Goal: Transaction & Acquisition: Purchase product/service

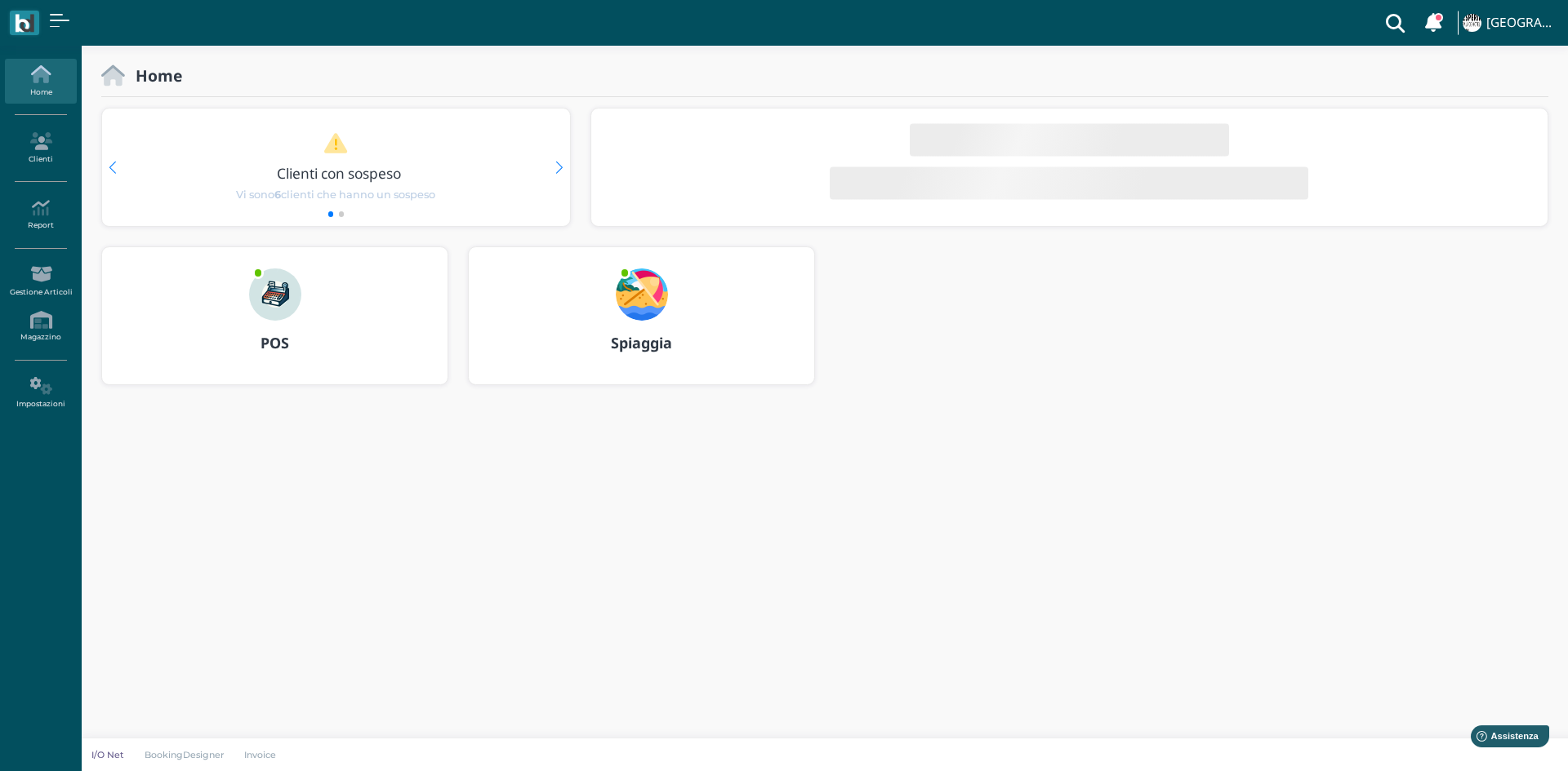
click at [295, 294] on img at bounding box center [275, 295] width 53 height 53
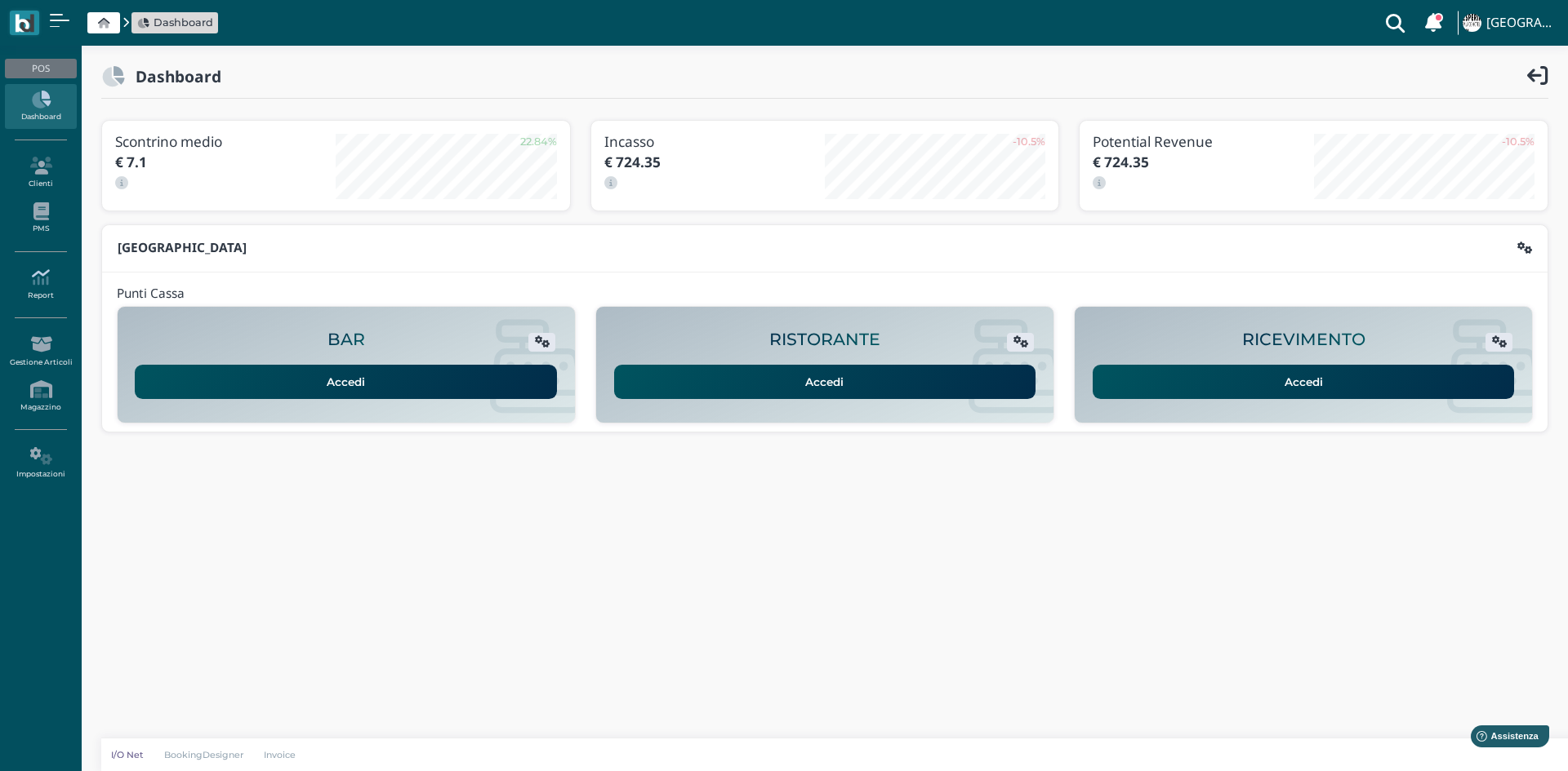
click at [48, 303] on link "Report" at bounding box center [41, 284] width 71 height 45
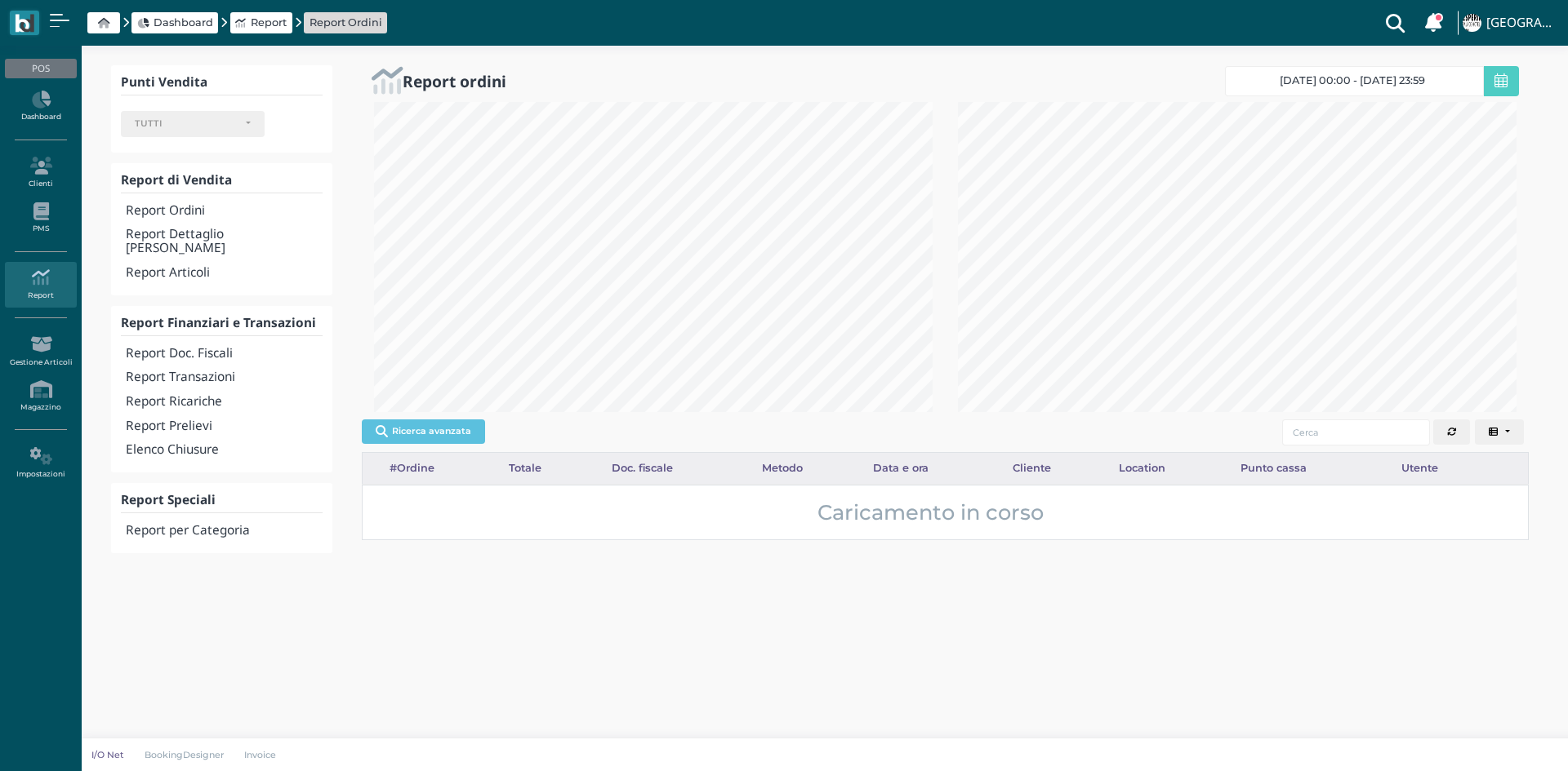
select select
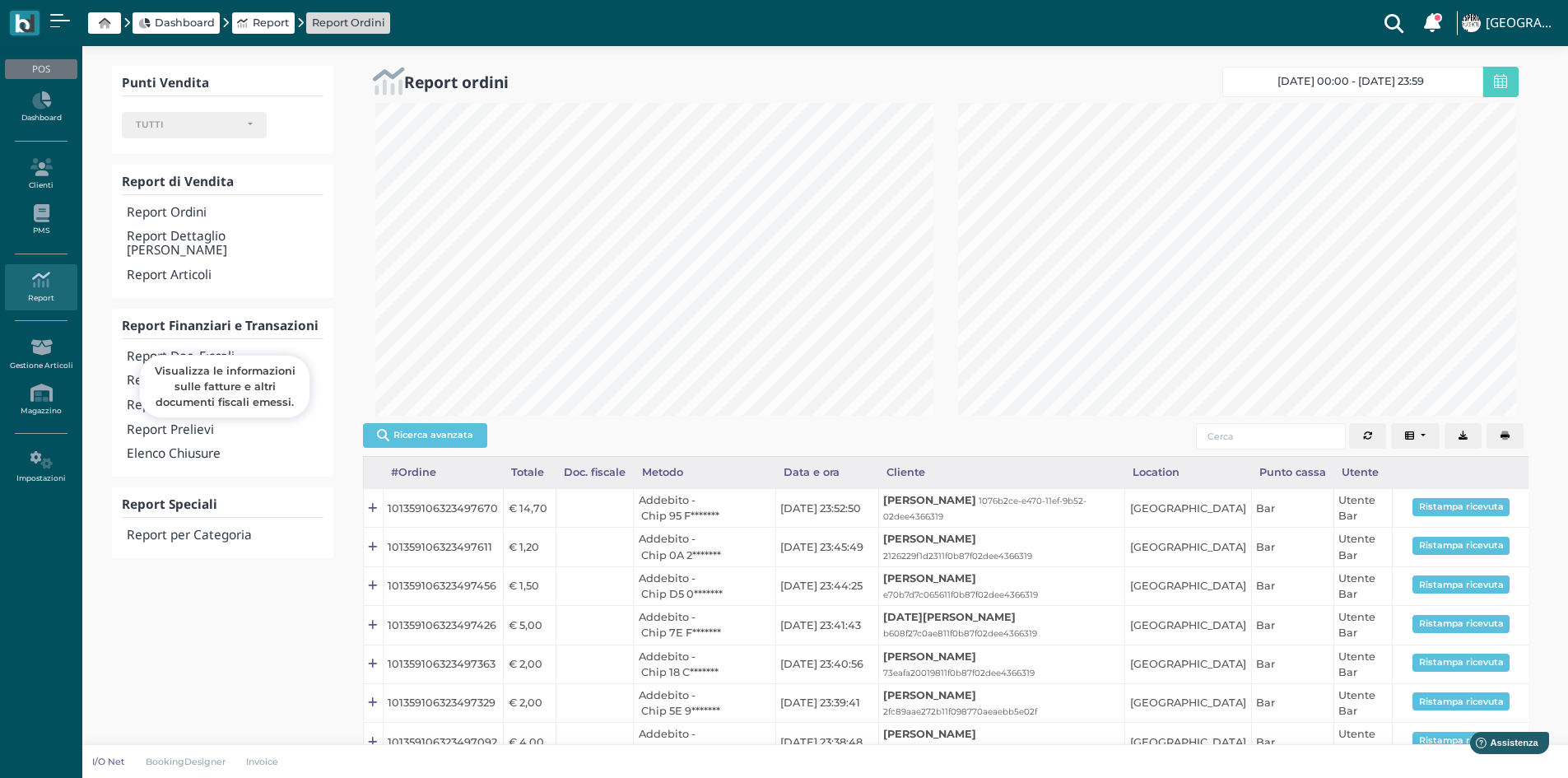
click at [221, 350] on h4 "Report Doc. Fiscali" at bounding box center [224, 357] width 196 height 14
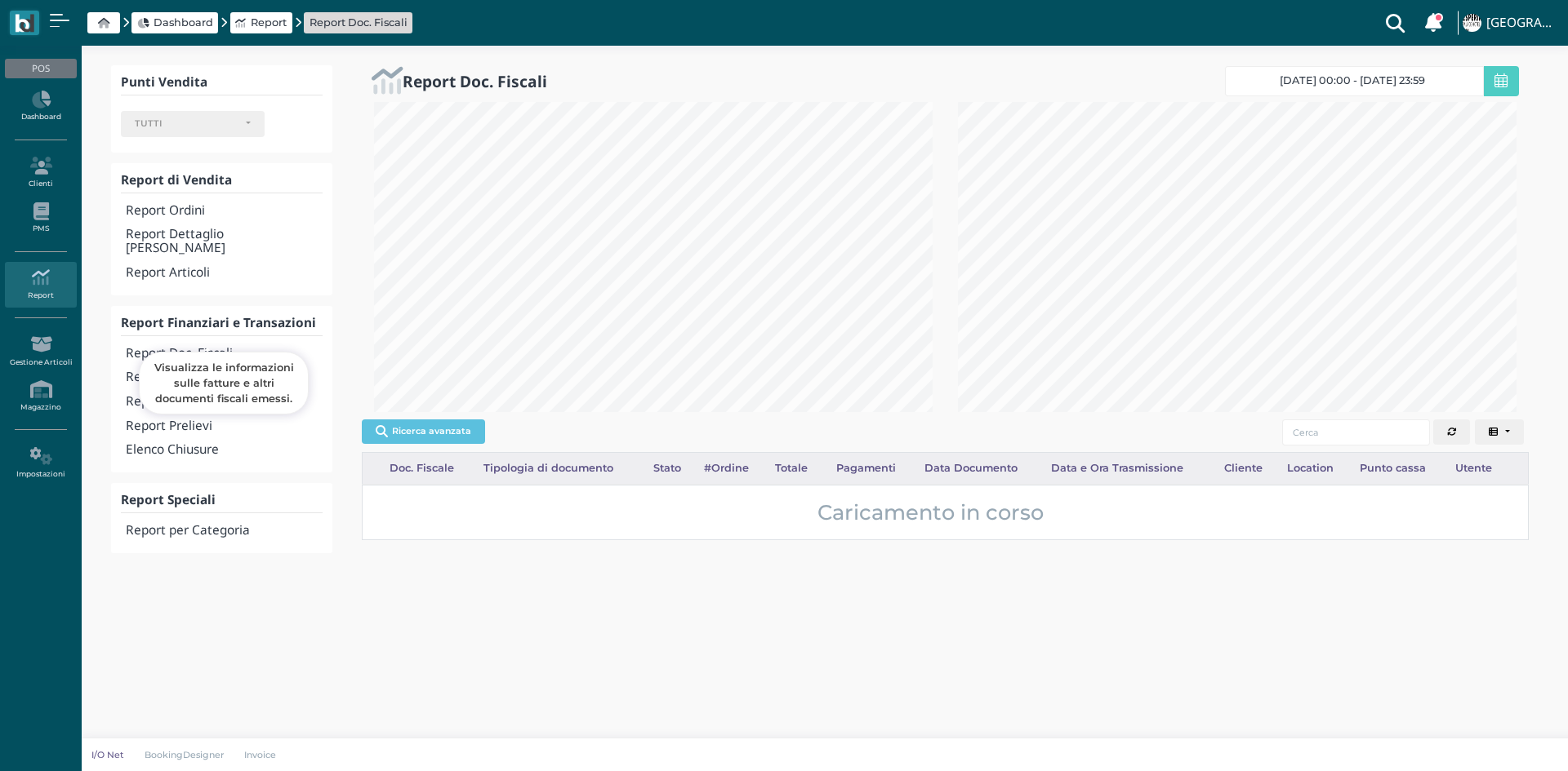
select select
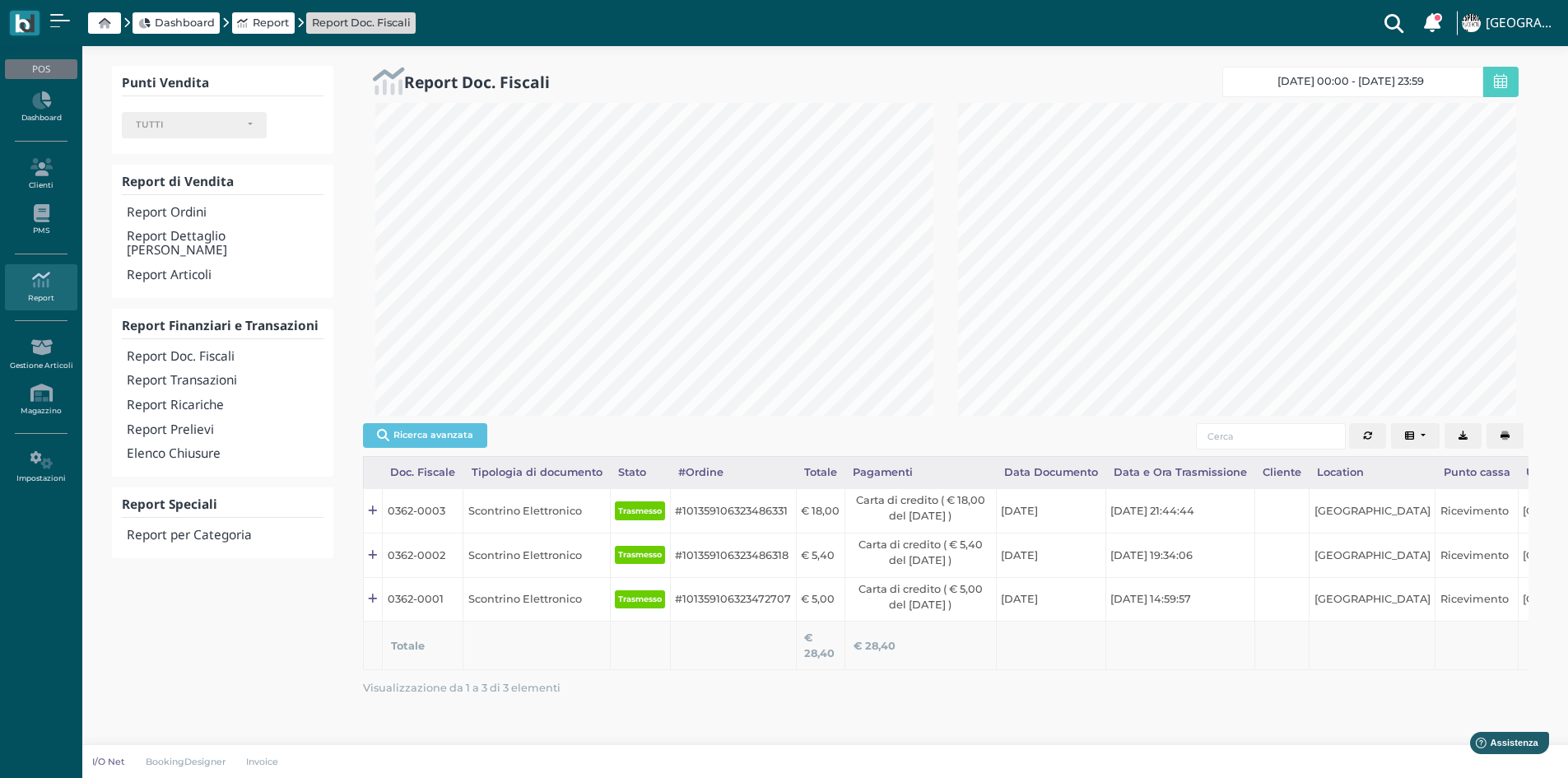
scroll to position [0, 93]
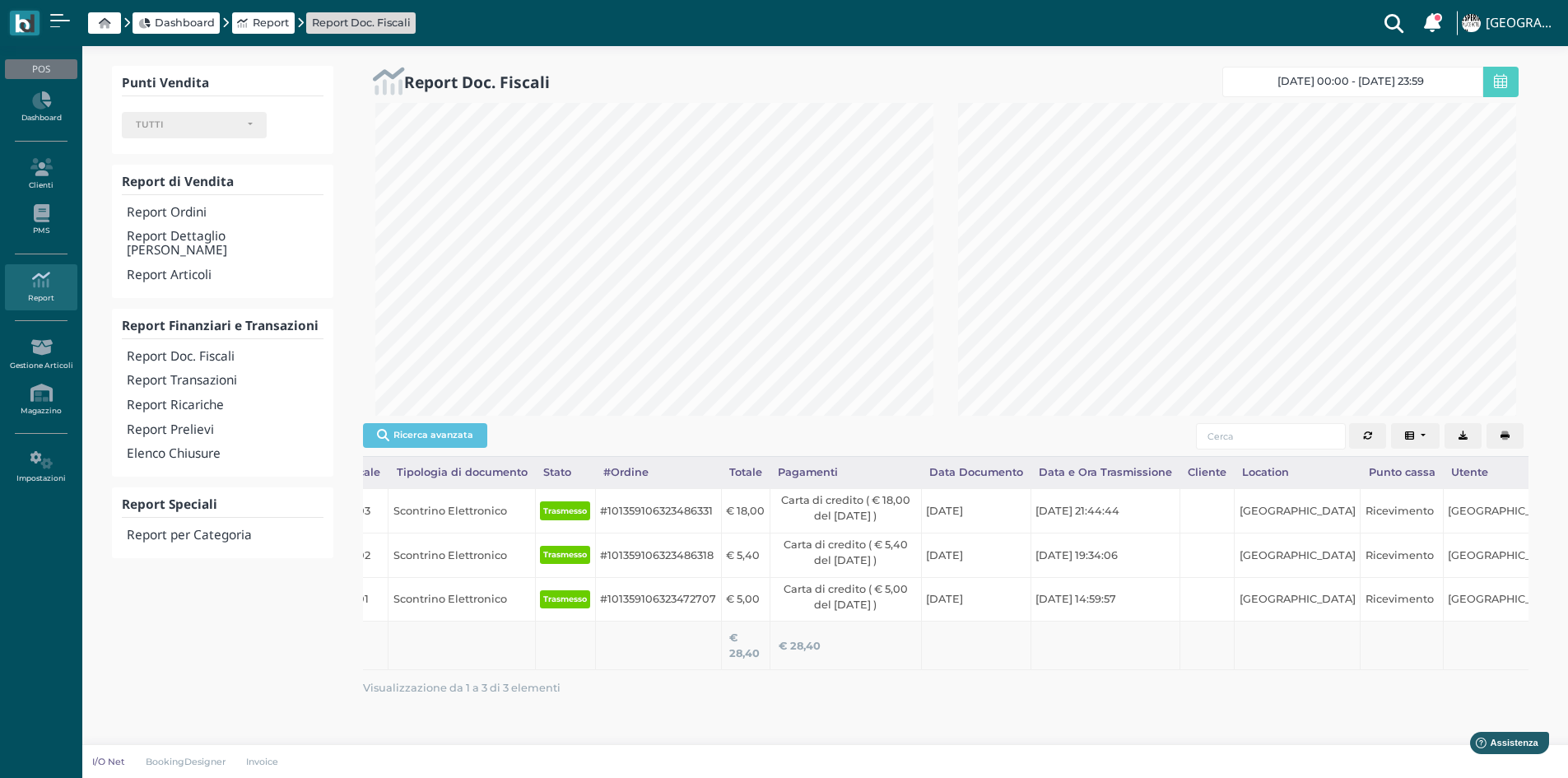
click at [1508, 436] on icon "button" at bounding box center [1505, 436] width 9 height 9
click at [166, 350] on h4 "Report Doc. Fiscali" at bounding box center [224, 357] width 196 height 14
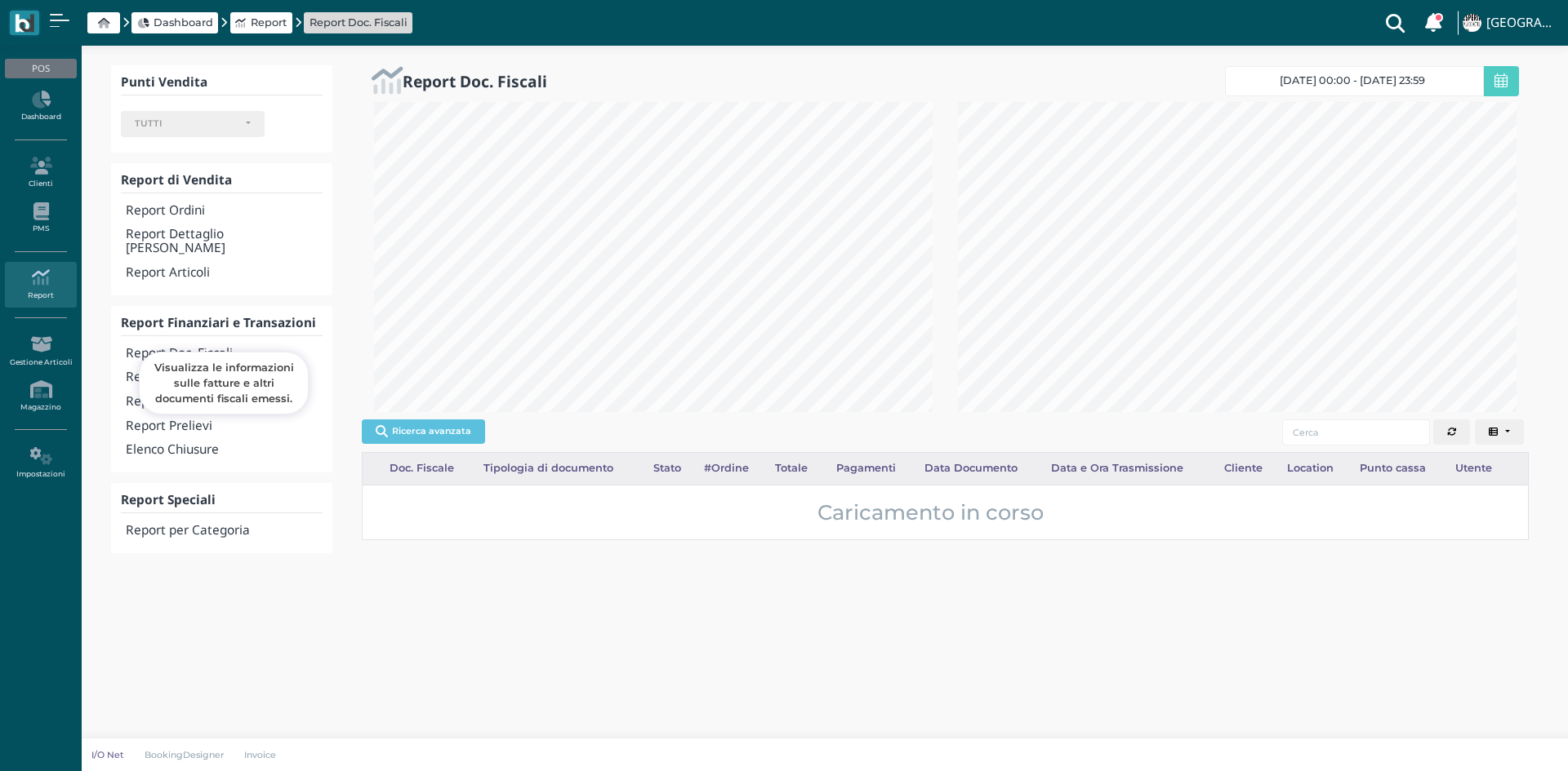
select select
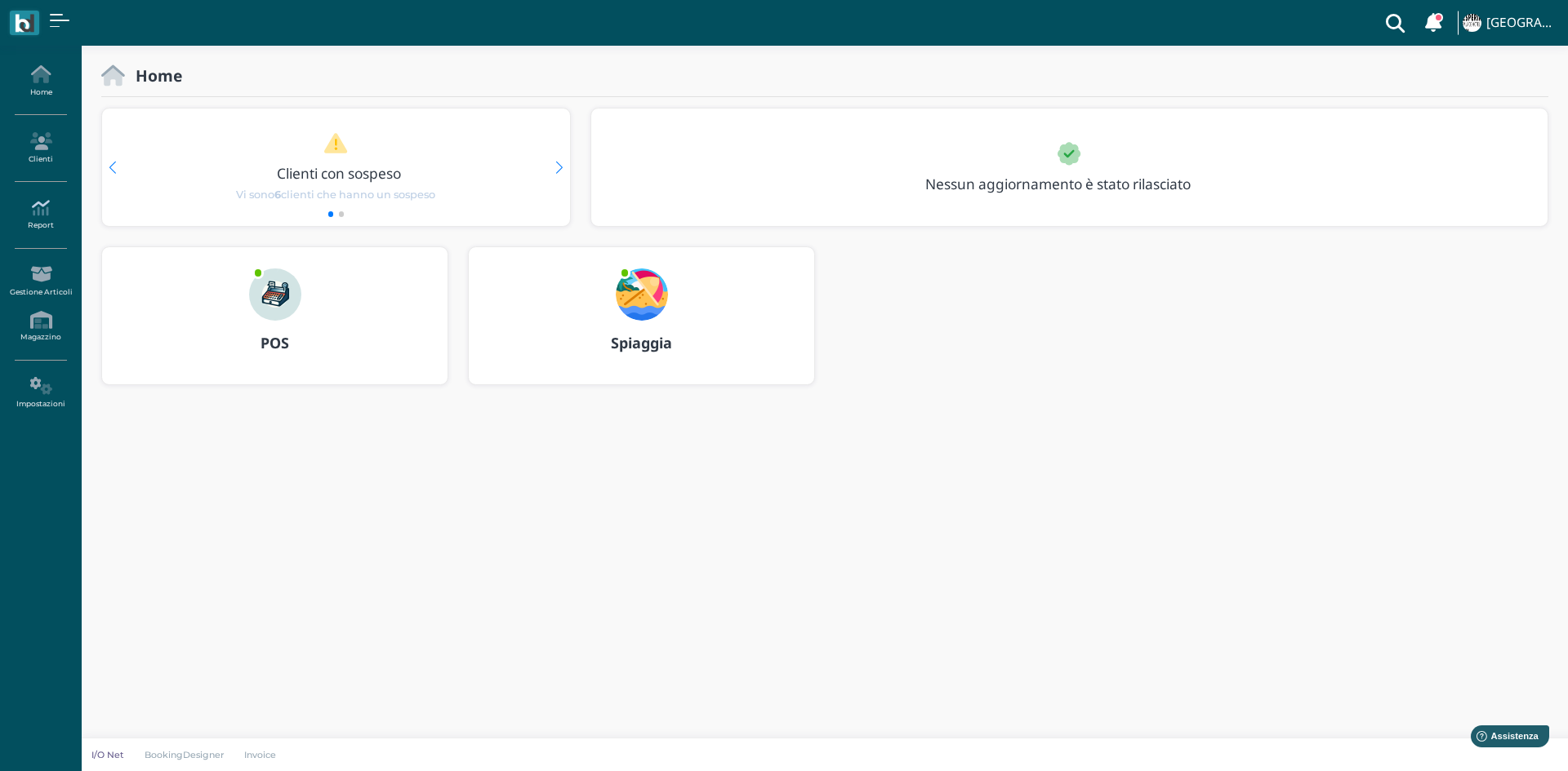
click at [31, 219] on link "Report" at bounding box center [41, 215] width 71 height 45
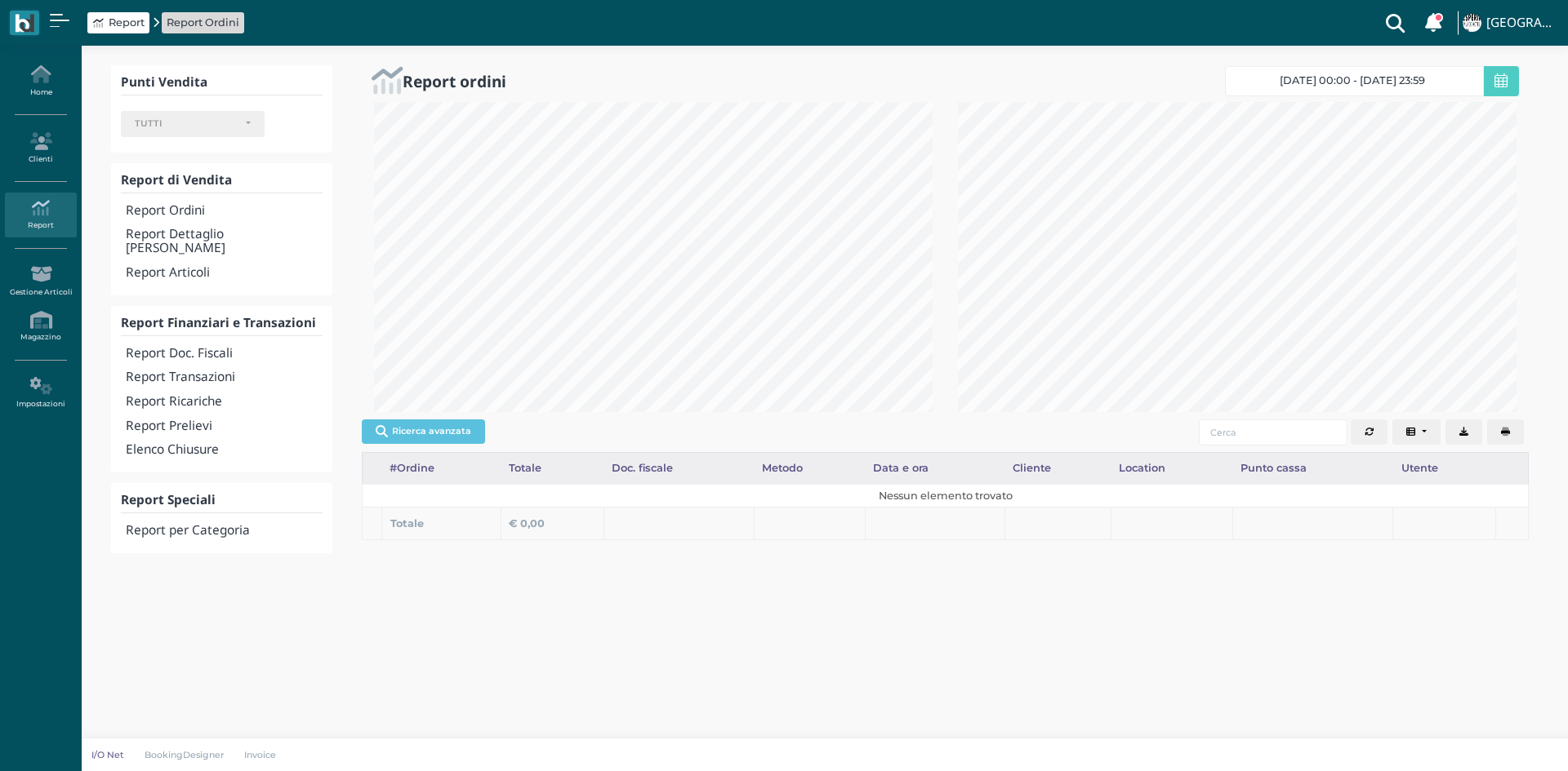
select select
click at [204, 347] on h4 "Report Doc. Fiscali" at bounding box center [224, 354] width 197 height 14
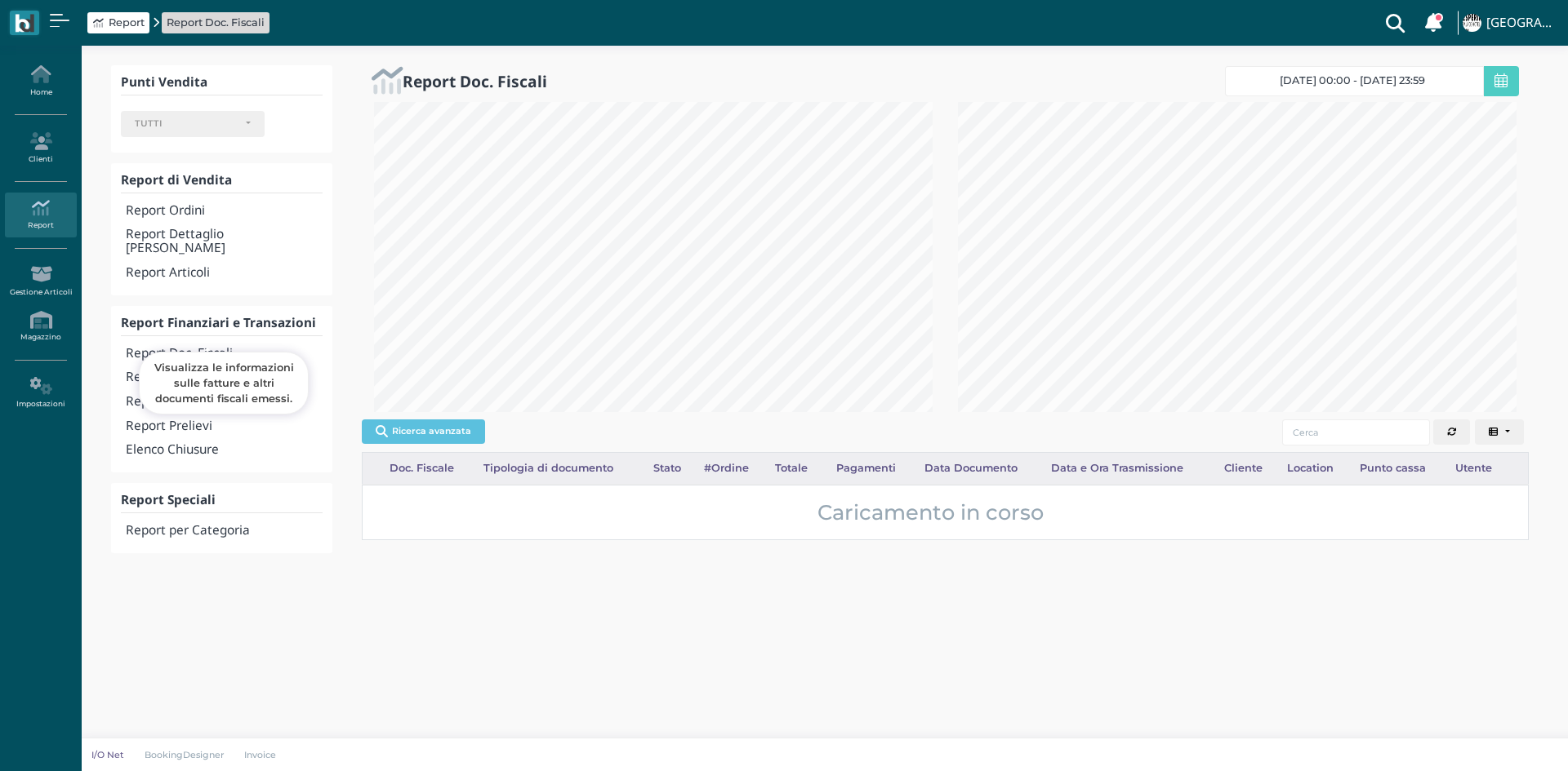
select select
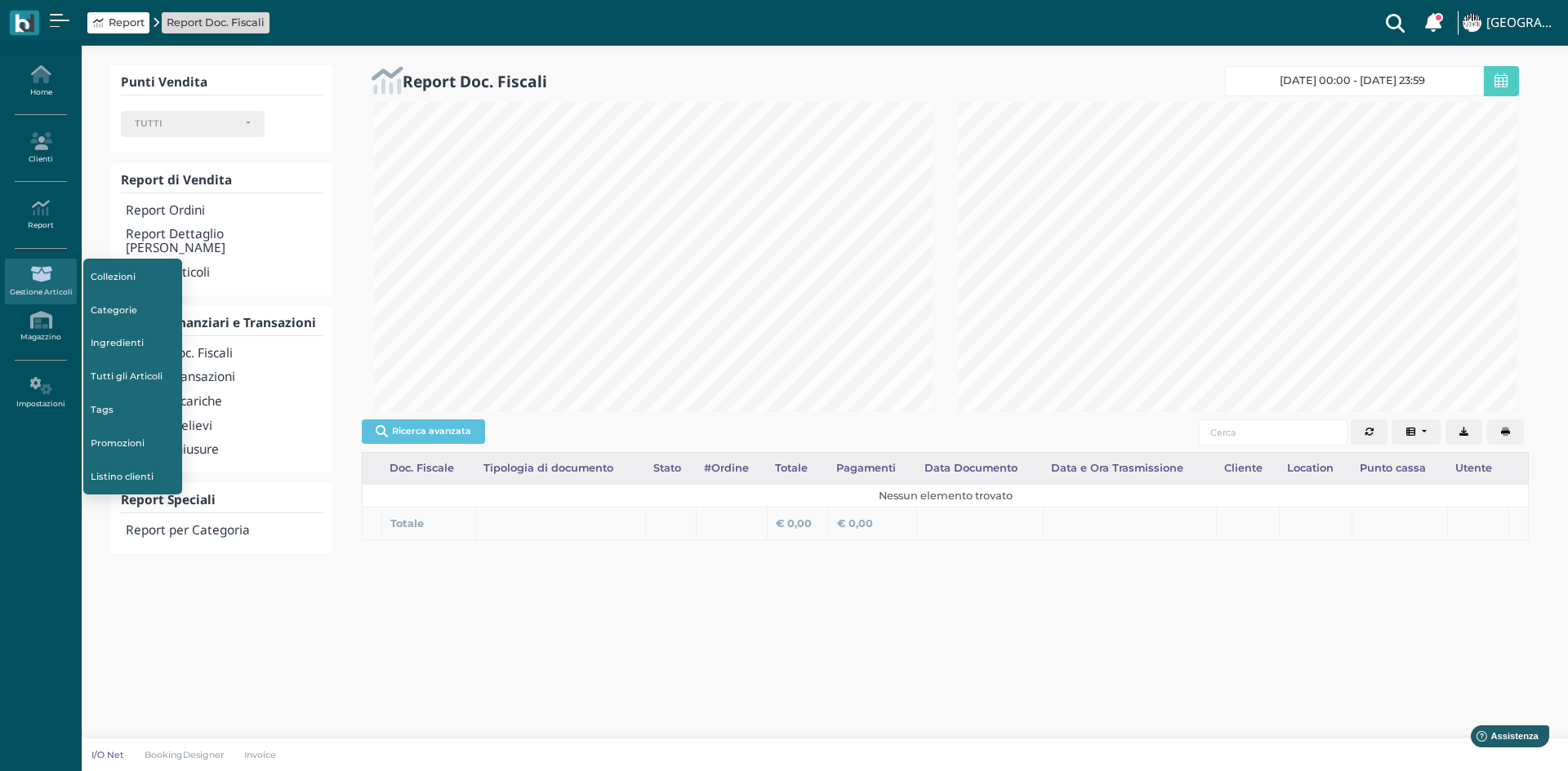
scroll to position [310, 584]
click at [30, 224] on link "Report" at bounding box center [41, 215] width 71 height 45
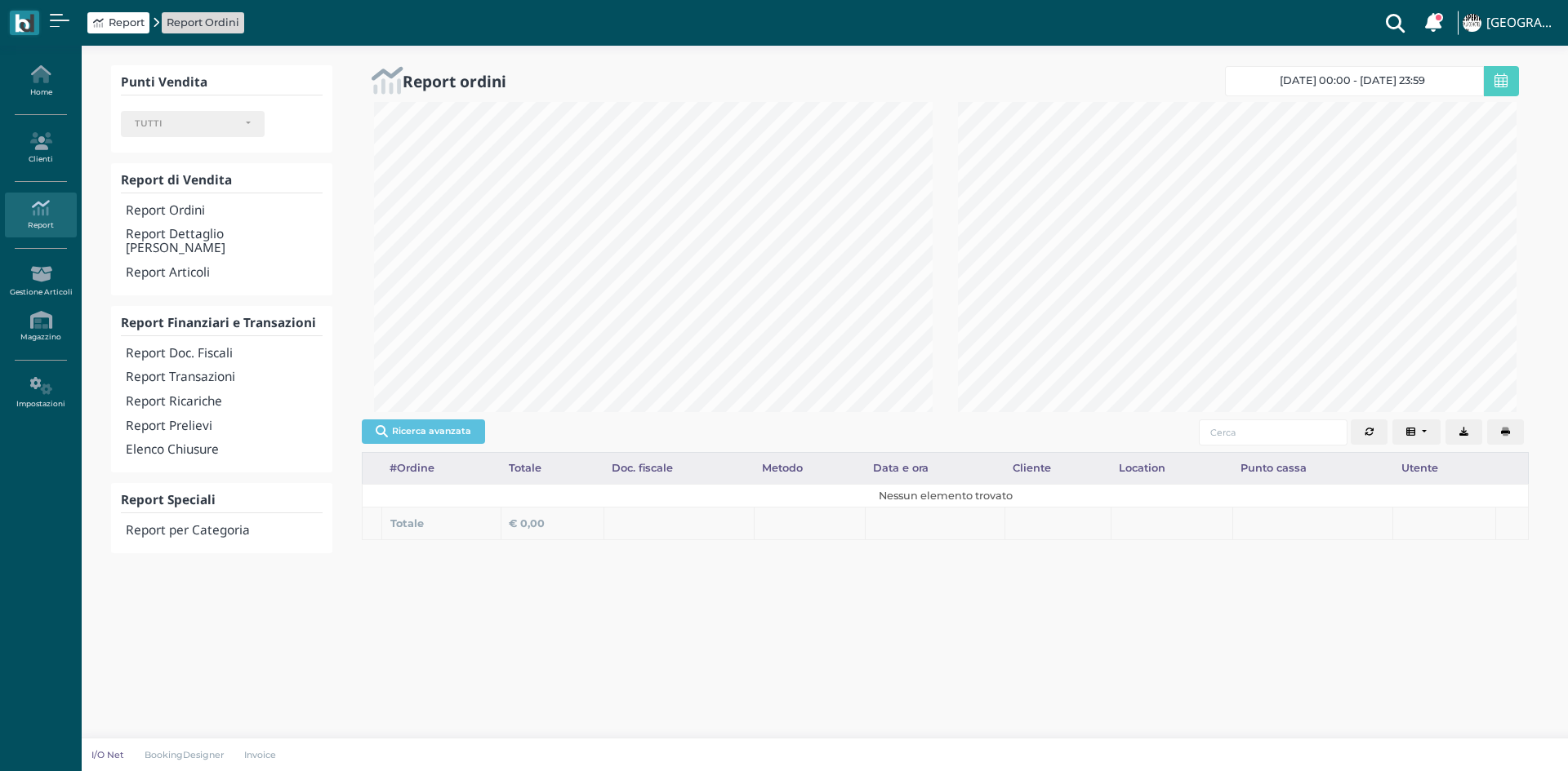
select select
click at [183, 443] on h4 "Elenco Chiusure" at bounding box center [224, 450] width 197 height 14
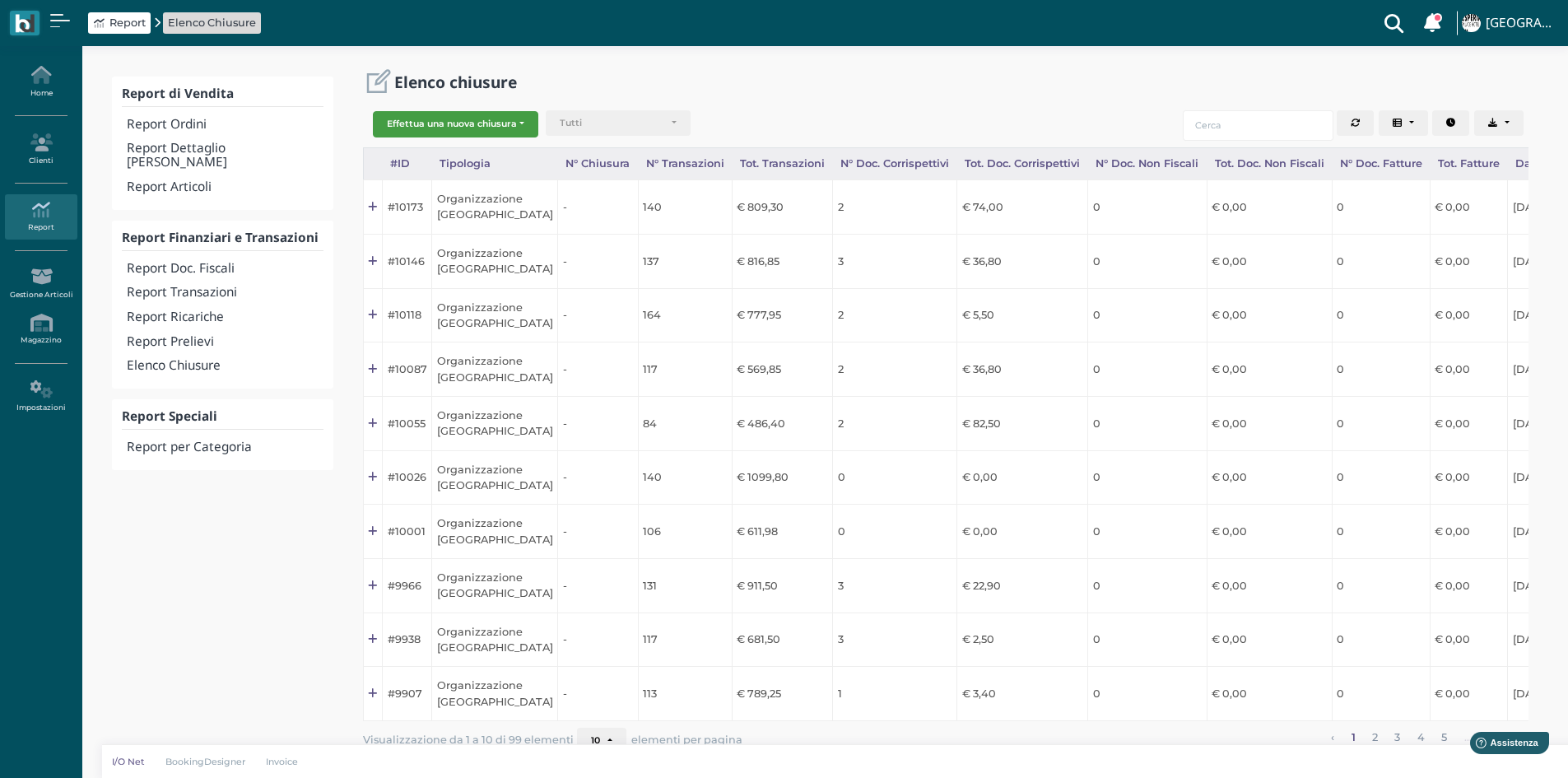
click at [475, 125] on button "Effettua una nuova chiusura" at bounding box center [455, 124] width 165 height 27
click at [449, 153] on span "Organizzazione" at bounding box center [437, 150] width 128 height 21
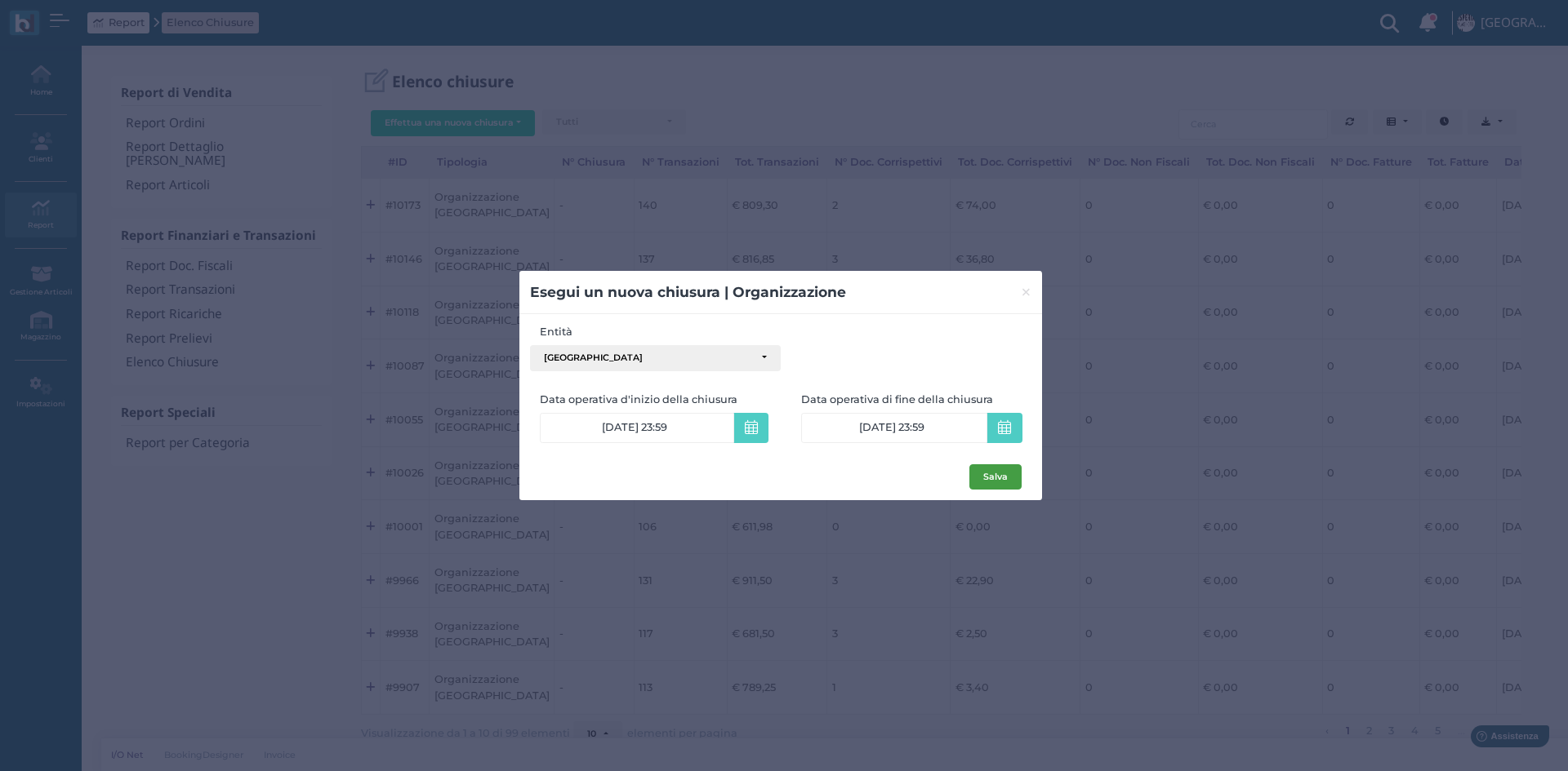
click at [1002, 477] on button "Salva" at bounding box center [996, 477] width 53 height 26
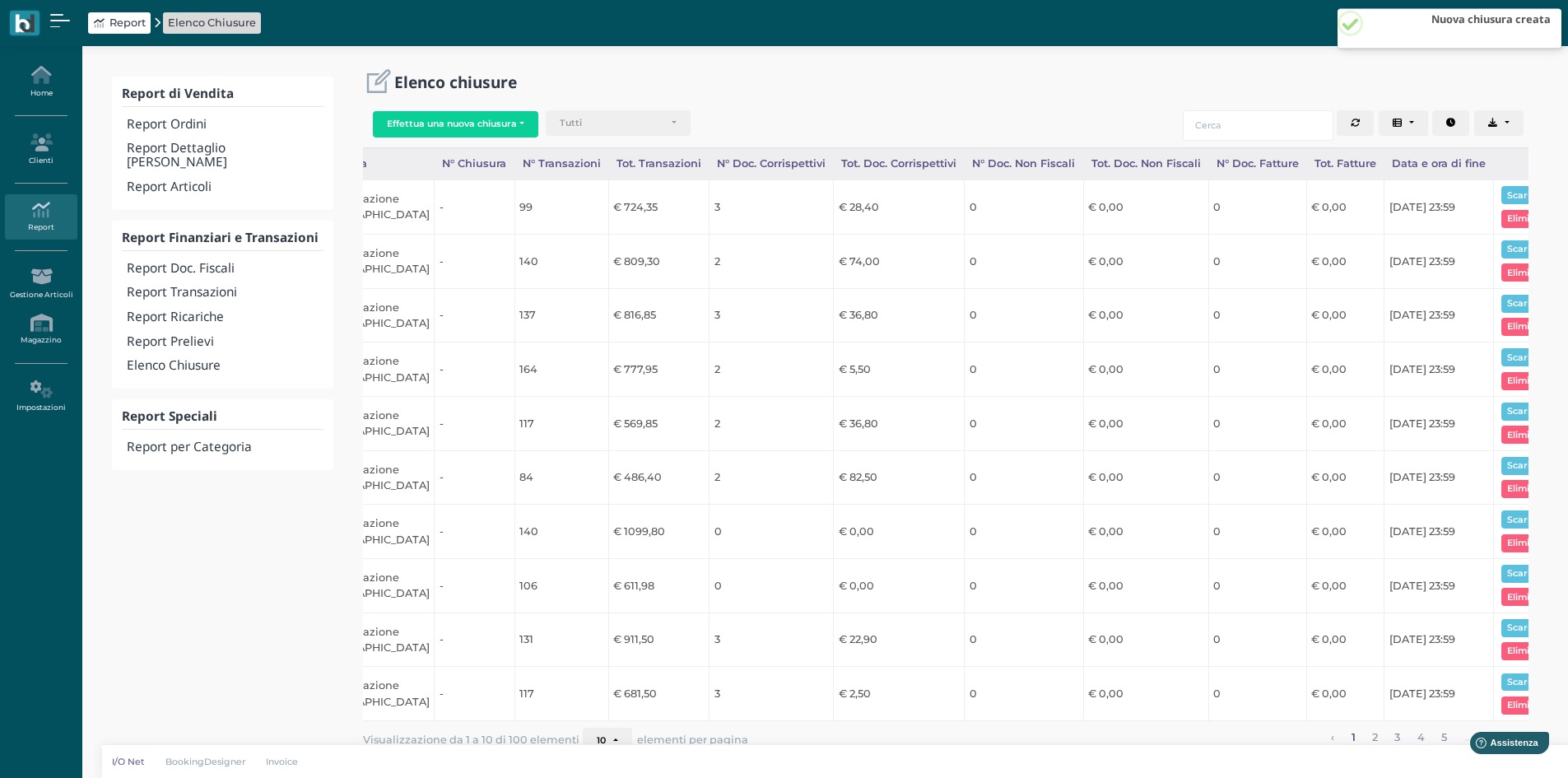
scroll to position [0, 164]
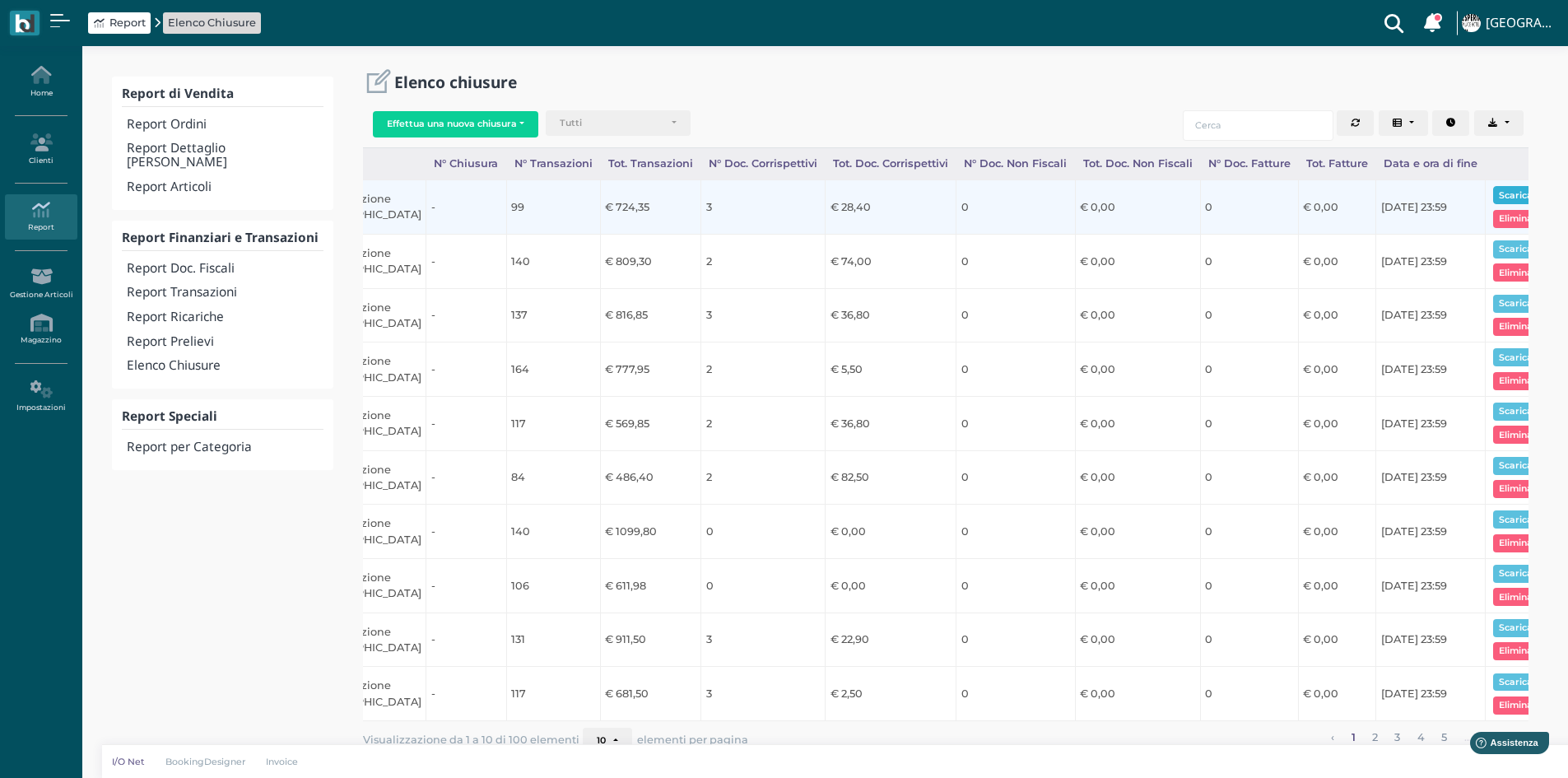
click at [1508, 196] on button "Scarica pdf" at bounding box center [1525, 194] width 63 height 18
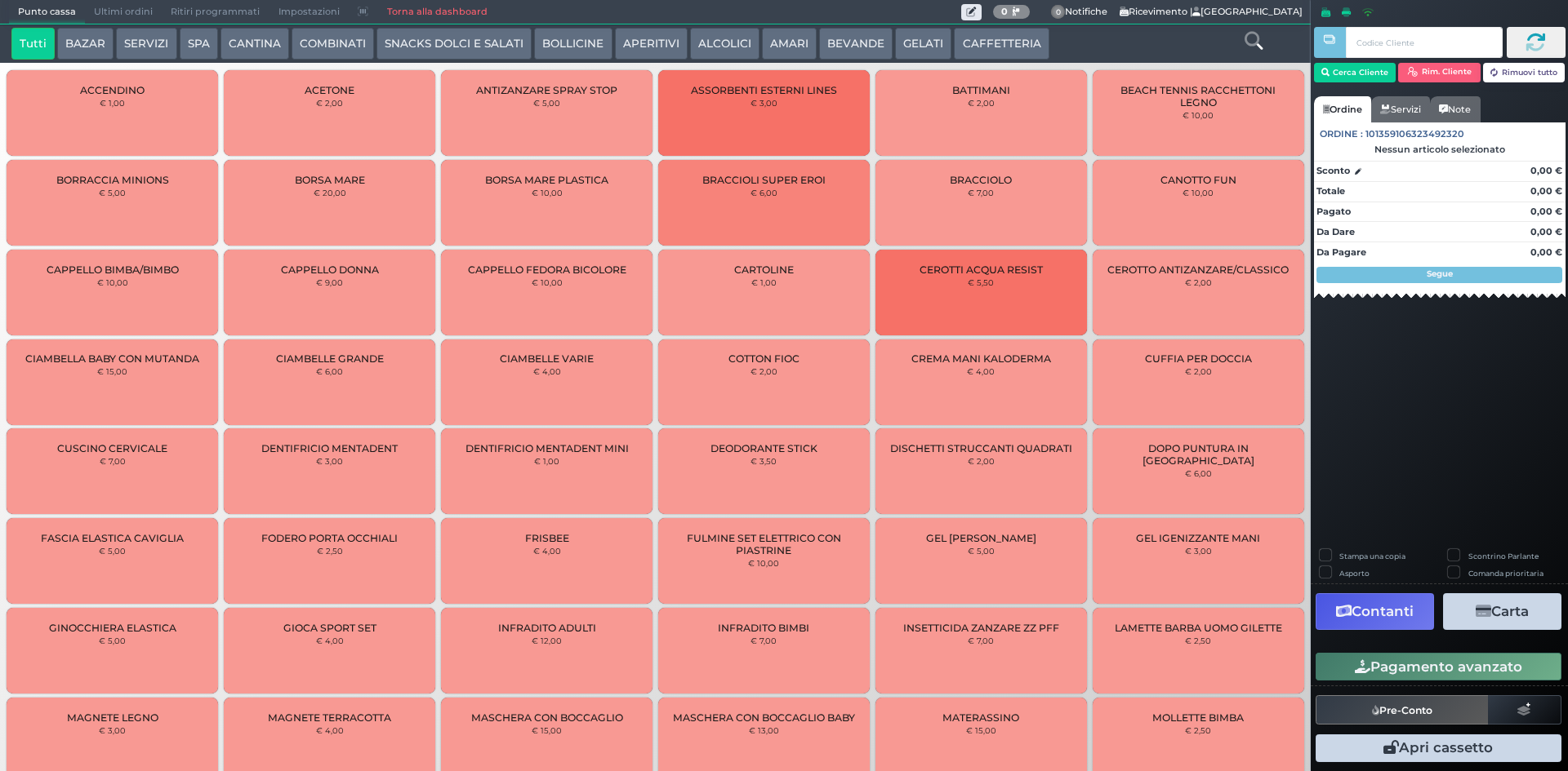
click at [781, 44] on button "AMARI" at bounding box center [789, 44] width 54 height 32
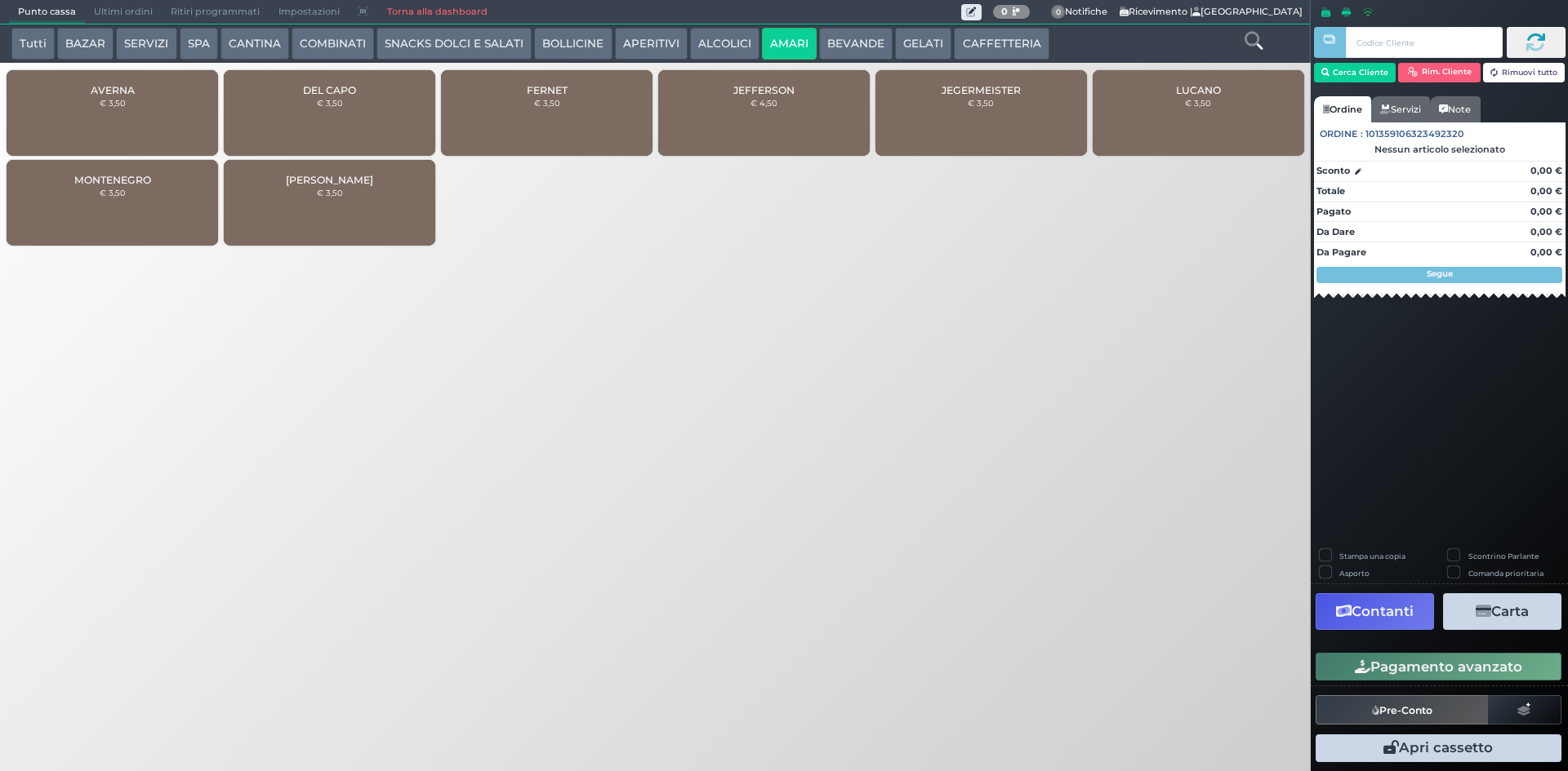
click at [148, 200] on div "MONTENEGRO € 3,50" at bounding box center [112, 202] width 212 height 86
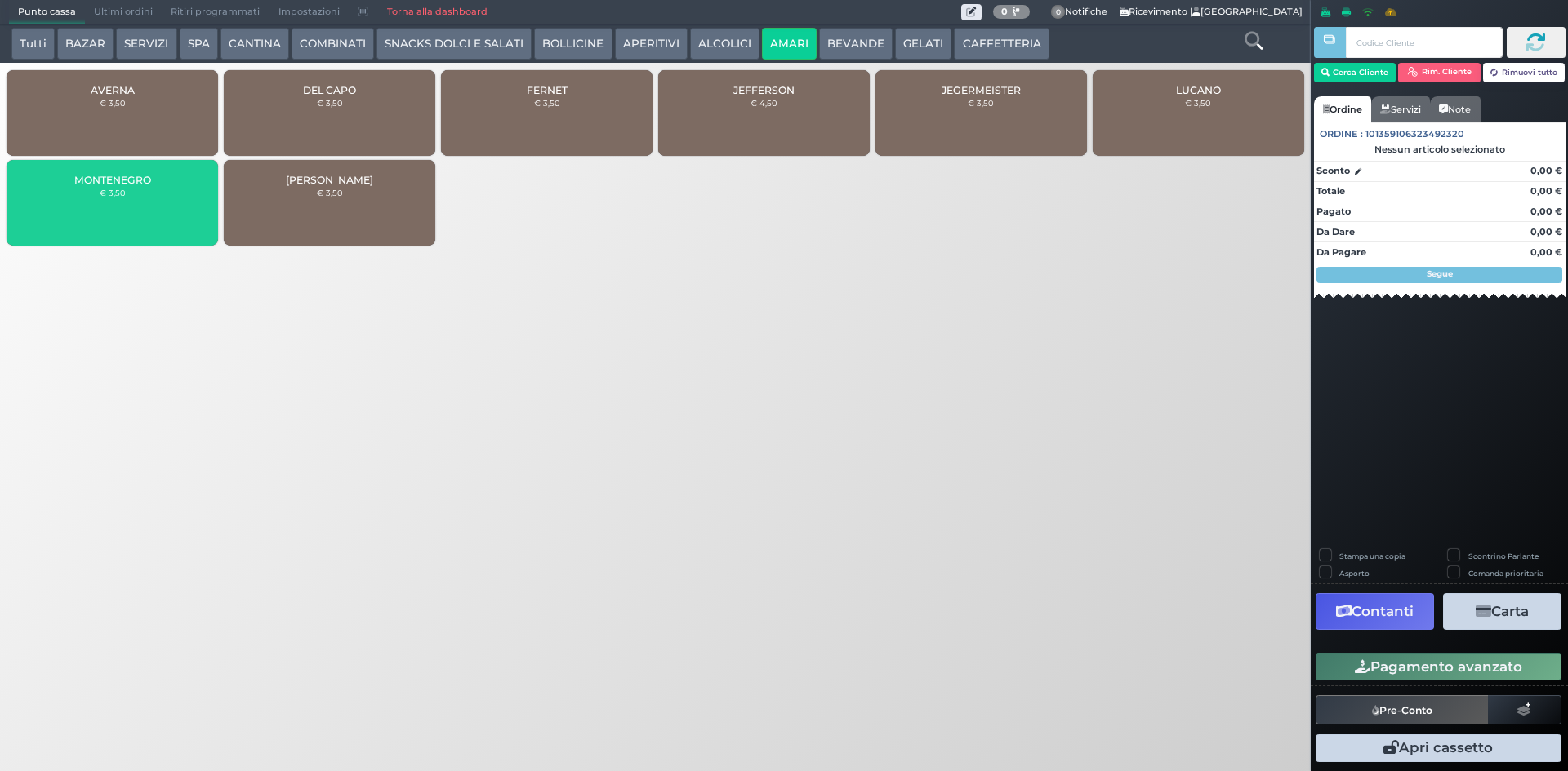
click at [148, 200] on div "MONTENEGRO € 3,50" at bounding box center [112, 202] width 212 height 86
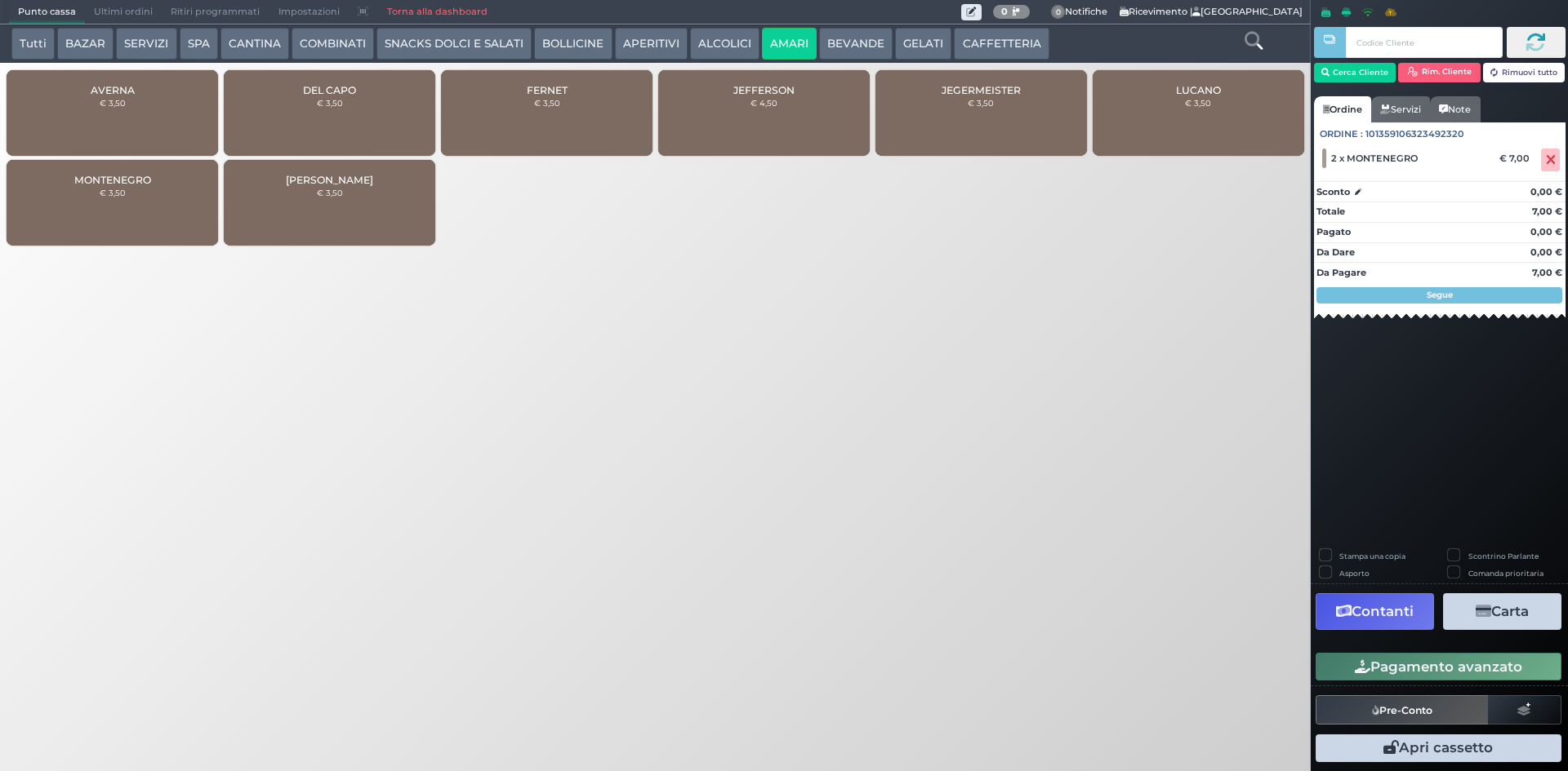
click at [148, 200] on div "MONTENEGRO € 3,50" at bounding box center [112, 202] width 212 height 86
click at [1354, 70] on button "Cerca Cliente" at bounding box center [1355, 72] width 82 height 20
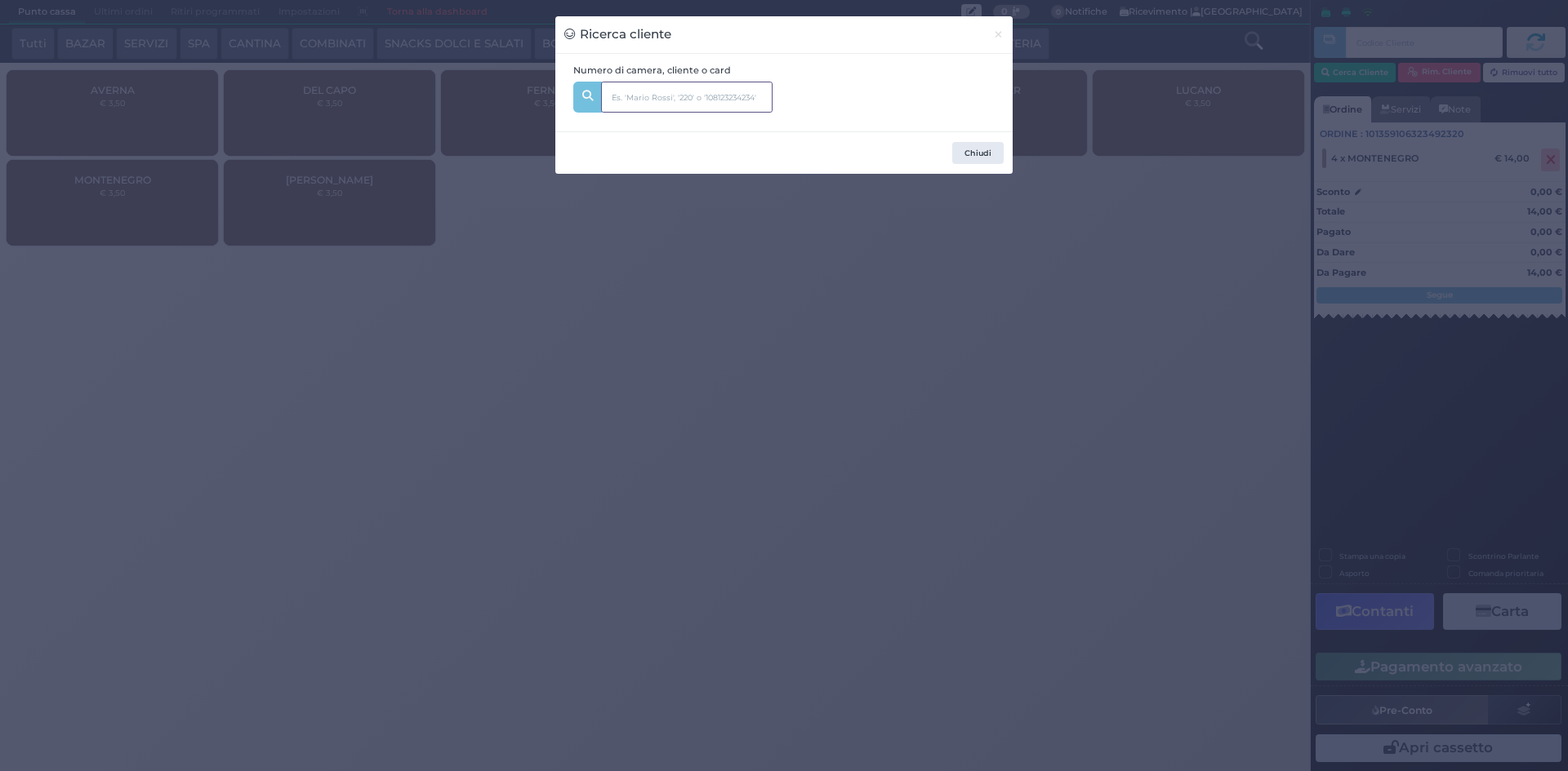
click at [677, 95] on input "text" at bounding box center [686, 97] width 172 height 31
type input "142"
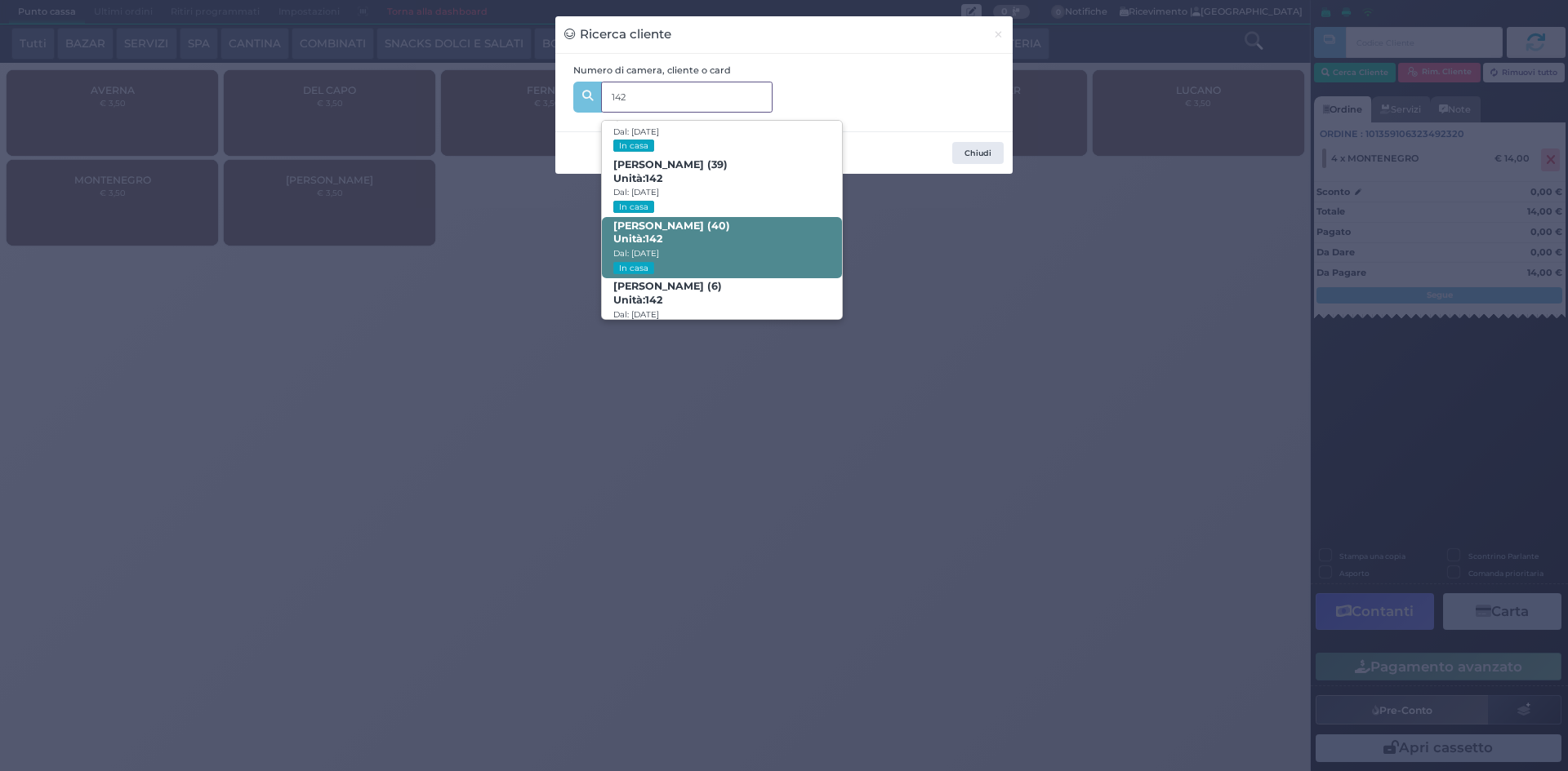
scroll to position [77, 0]
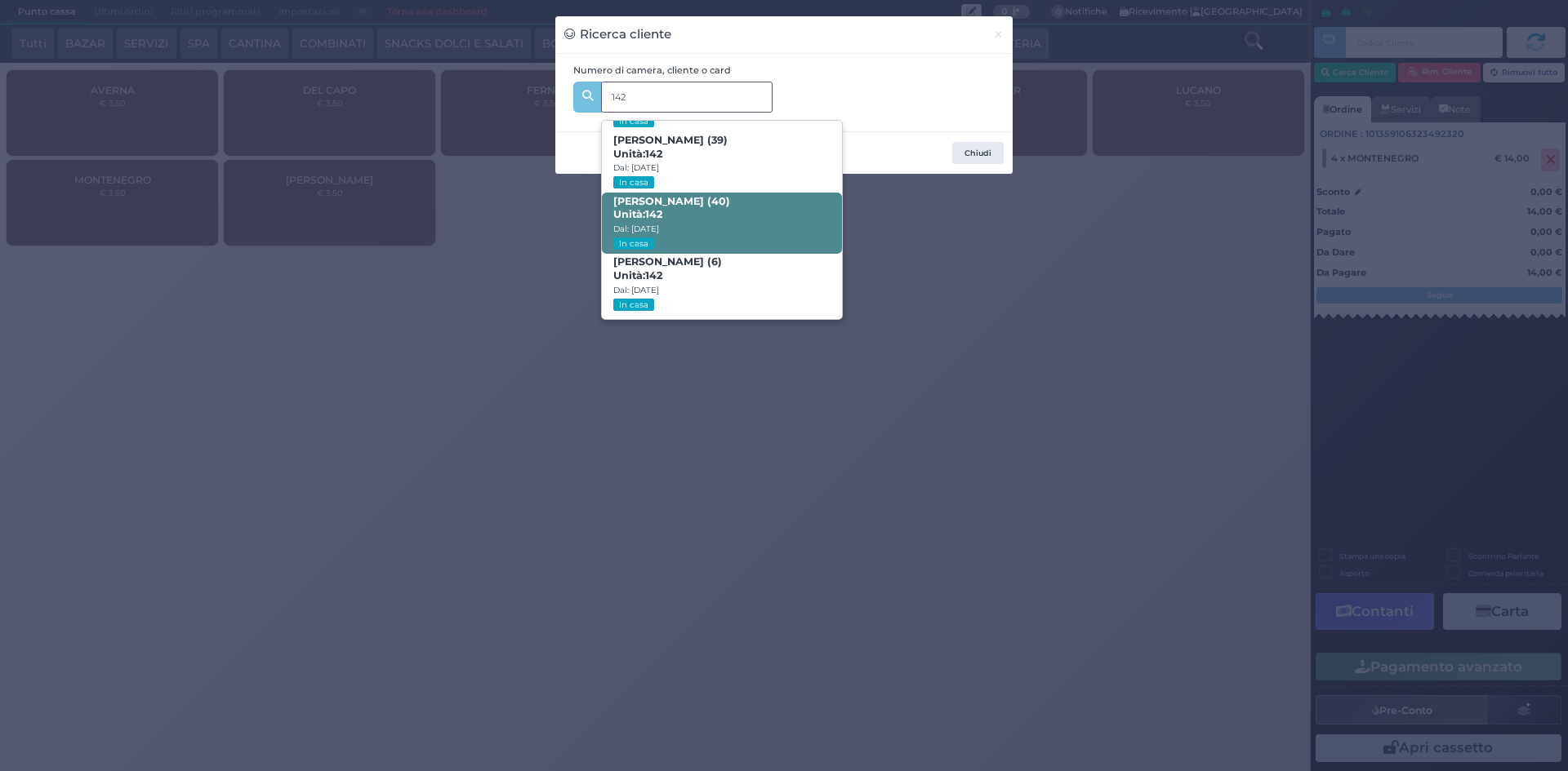
click at [702, 206] on b "FABRIZIO NUNZI (40) Unità: 142" at bounding box center [671, 208] width 116 height 26
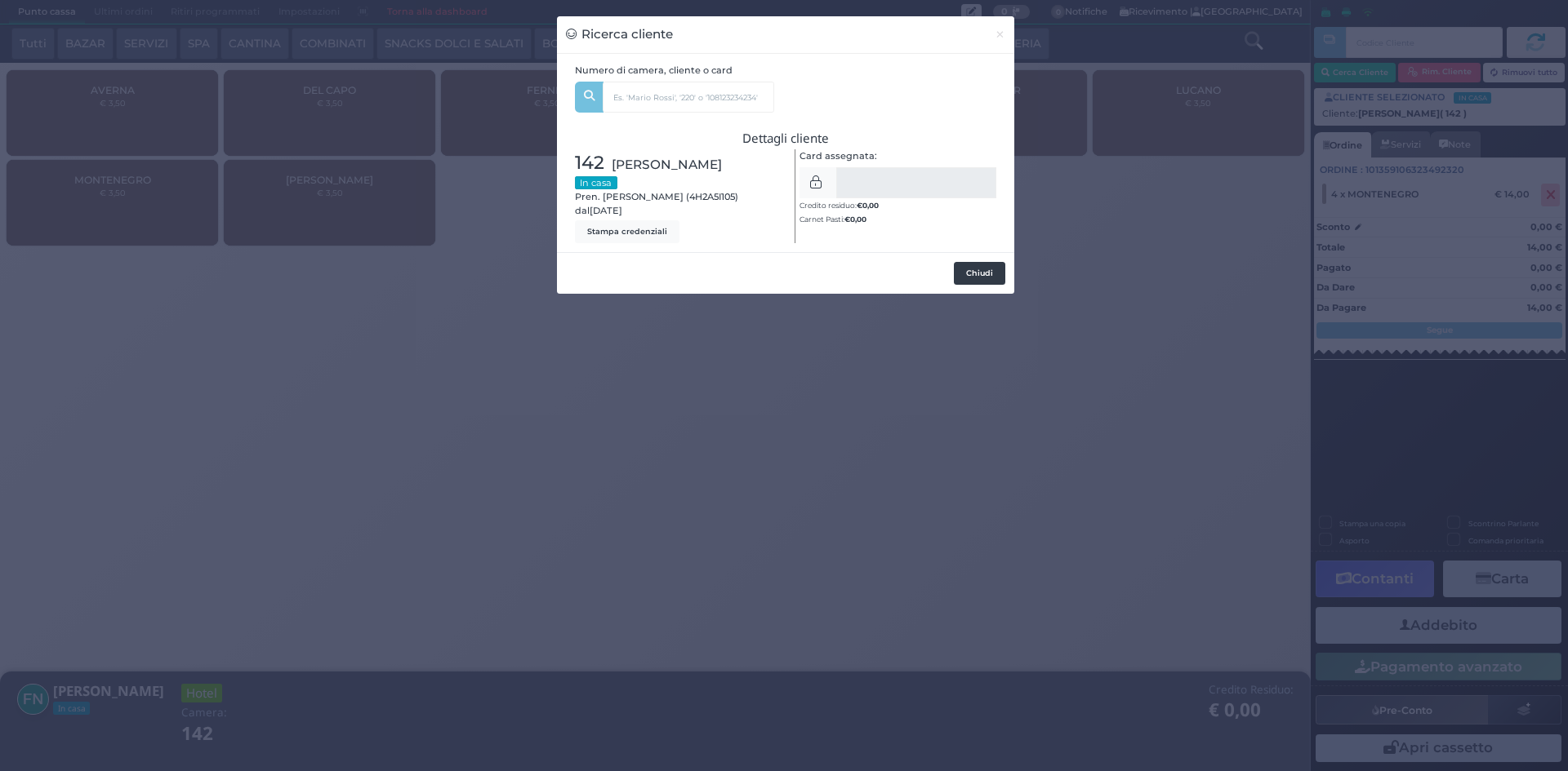
click at [979, 279] on button "Chiudi" at bounding box center [979, 273] width 52 height 23
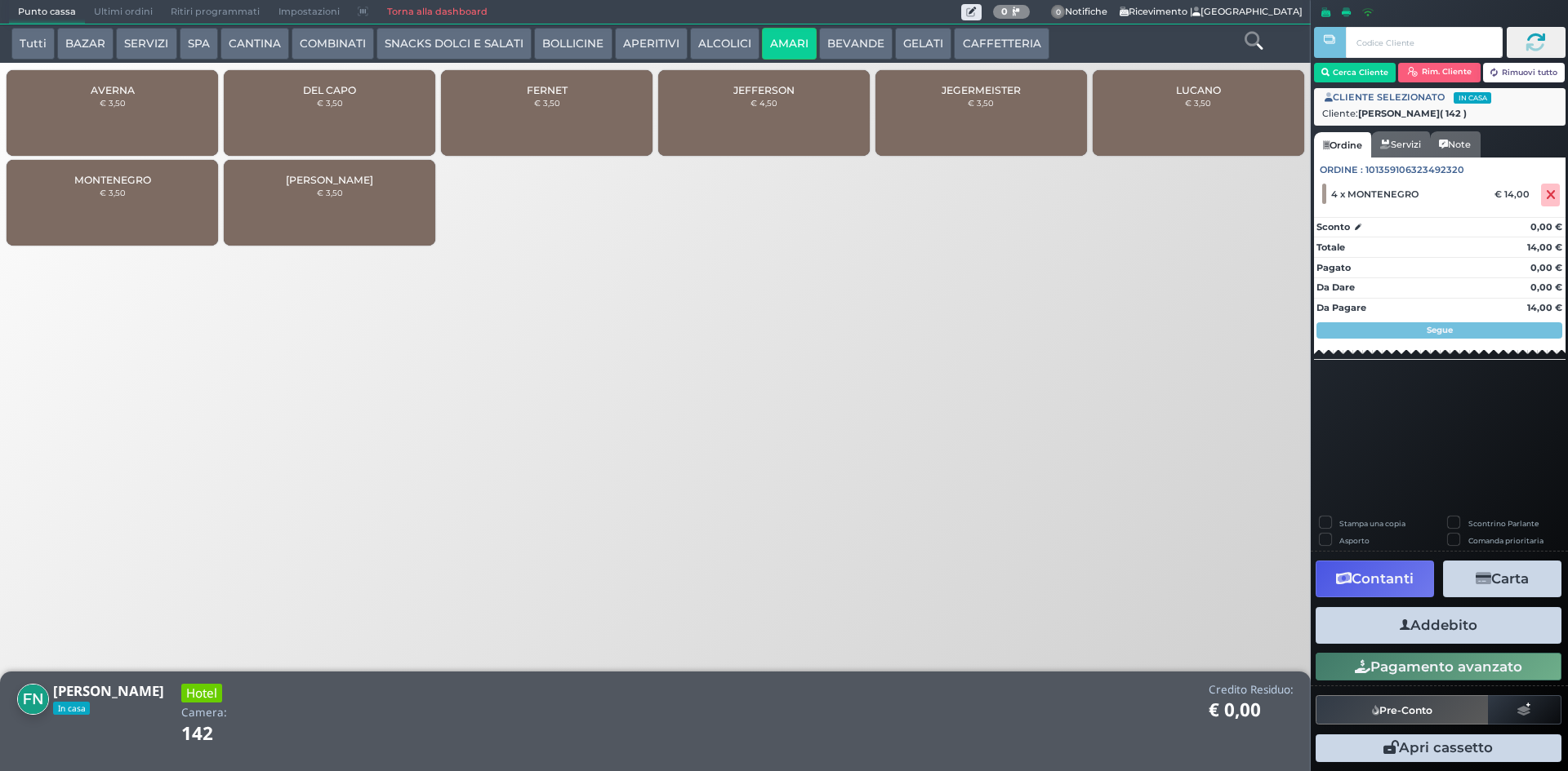
click at [1407, 611] on button "Addebito" at bounding box center [1438, 625] width 245 height 37
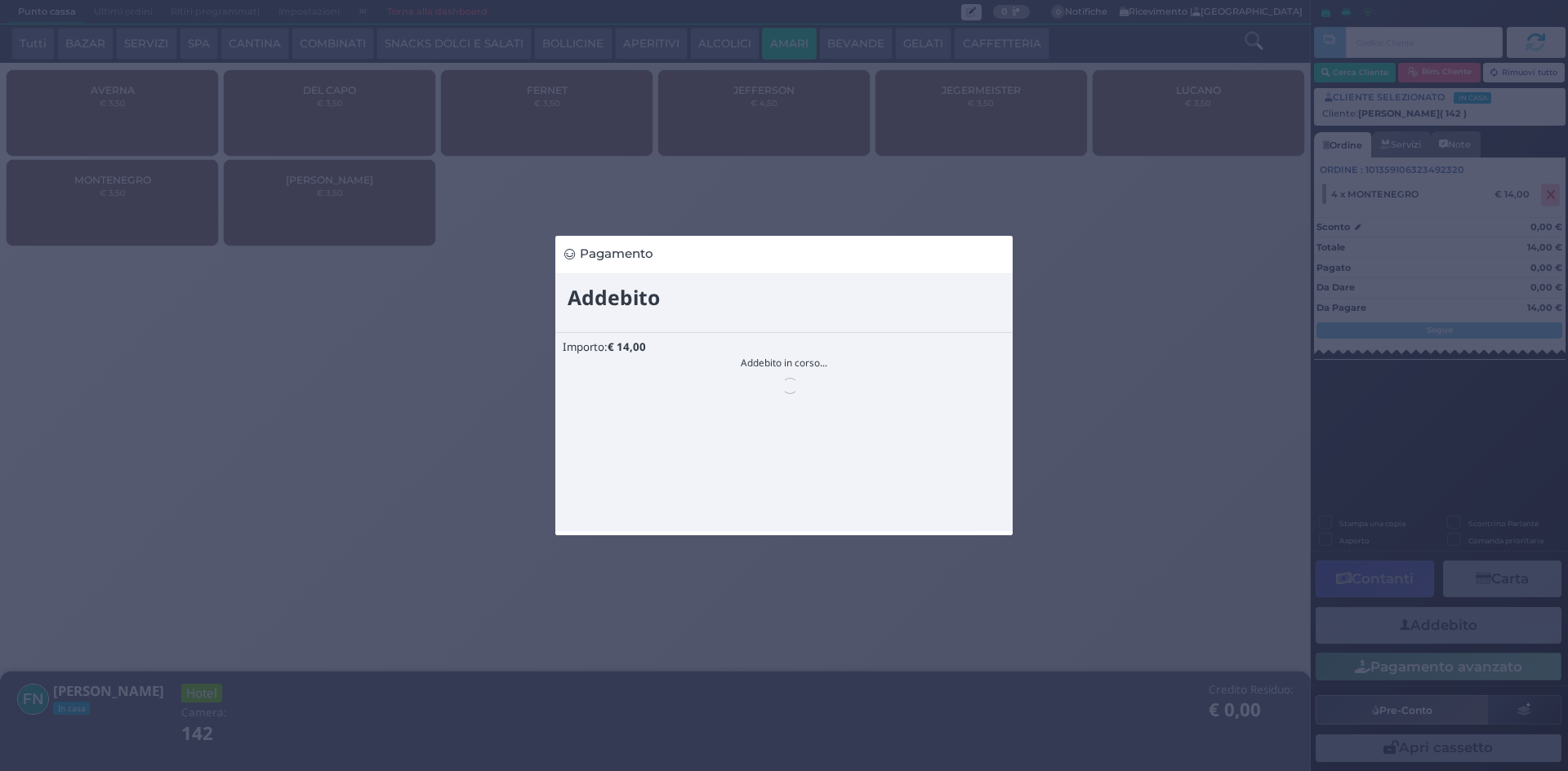
scroll to position [0, 0]
